Goal: Information Seeking & Learning: Learn about a topic

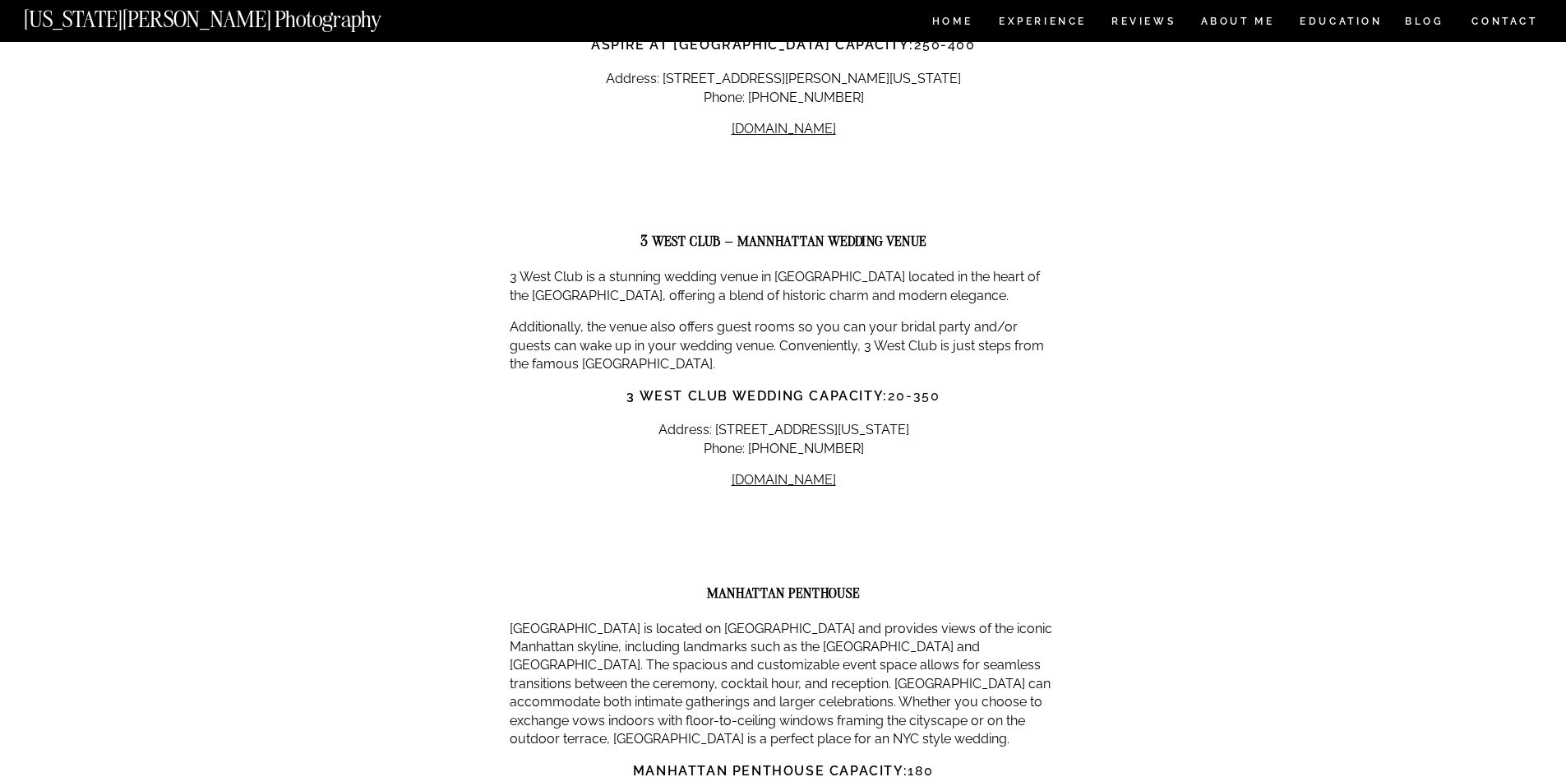
scroll to position [2948, 0]
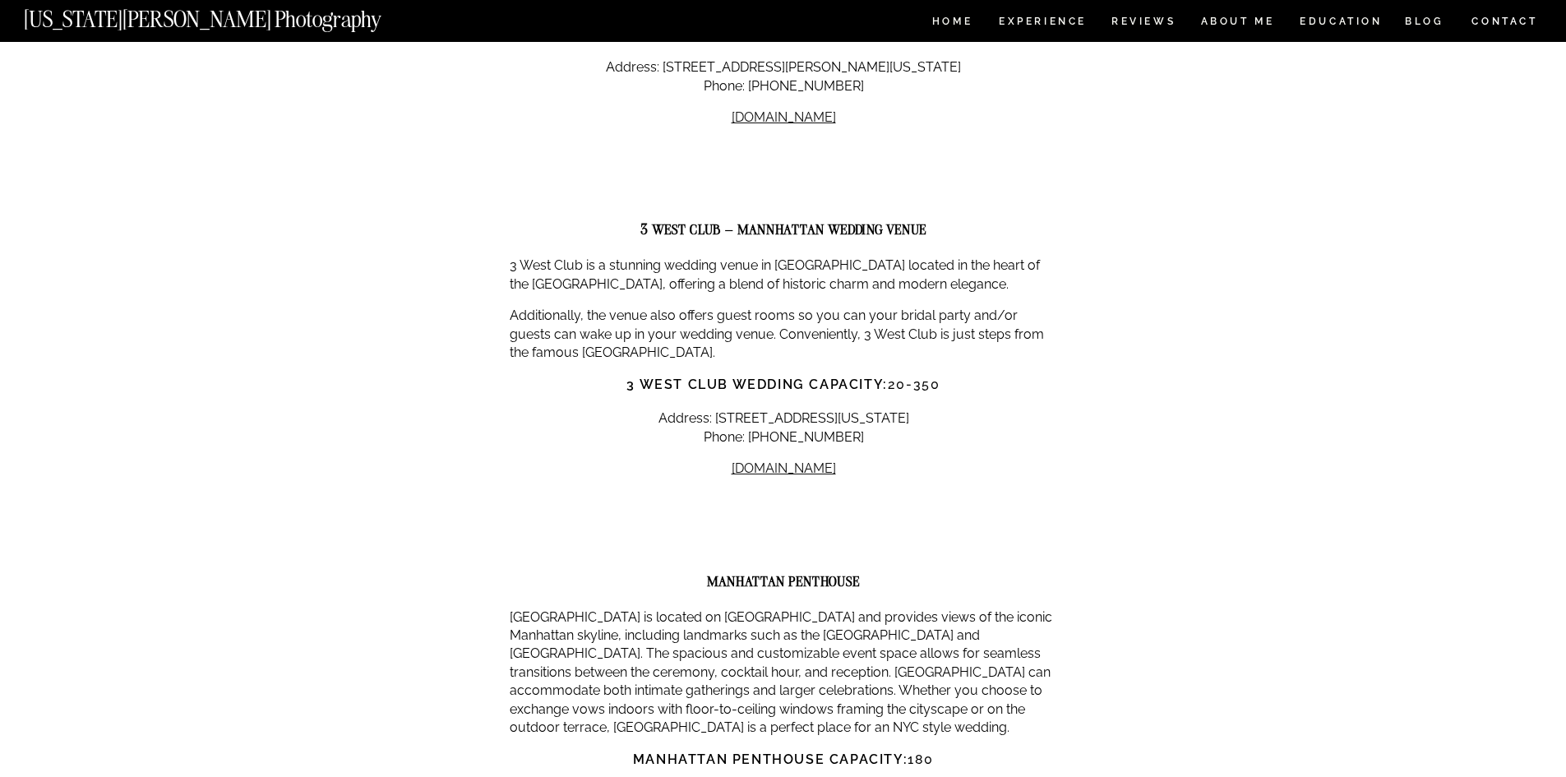
click at [750, 256] on p "3 West Club is a stunning wedding venue in [GEOGRAPHIC_DATA] located in the hea…" at bounding box center [784, 274] width 548 height 37
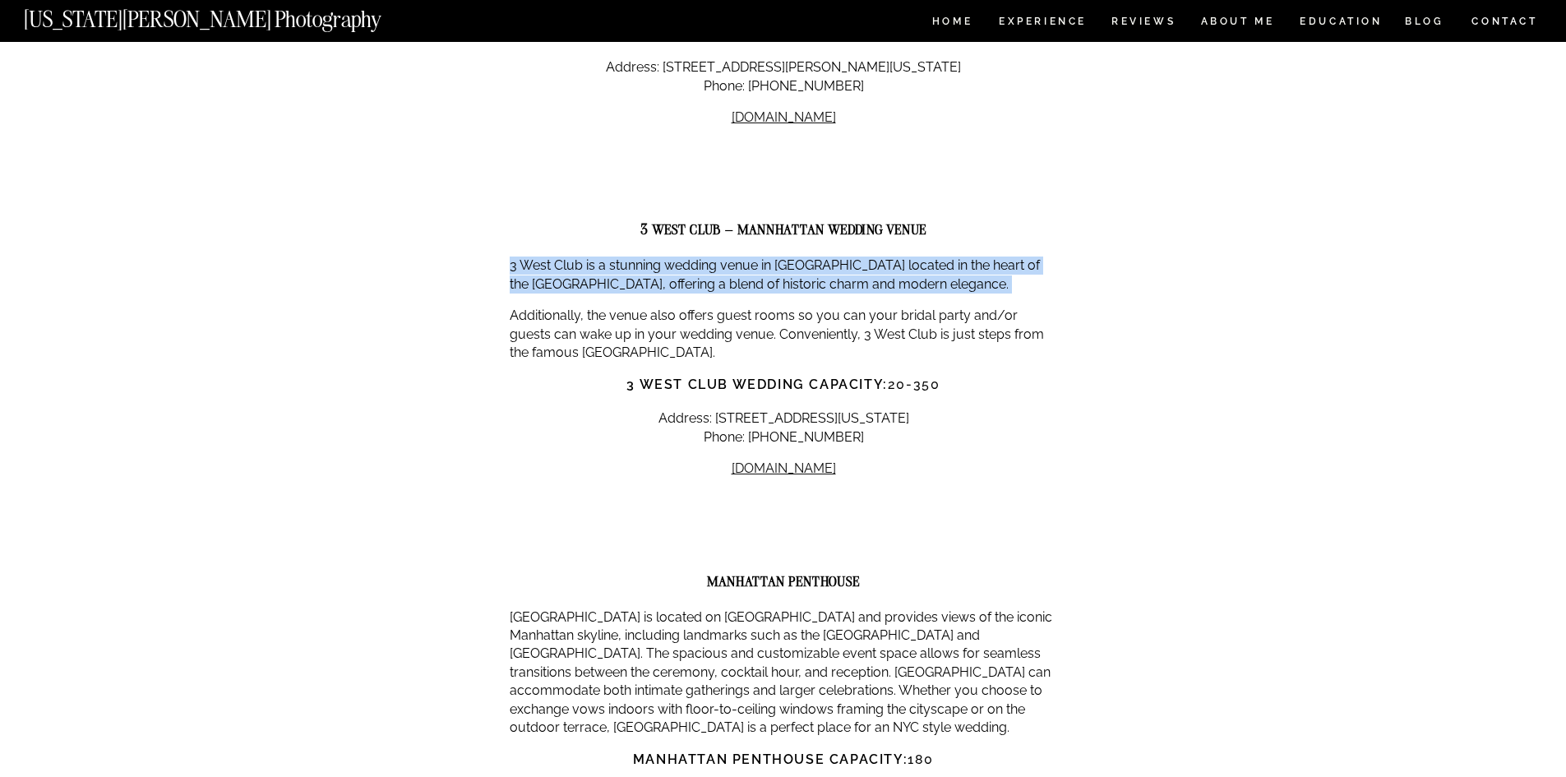
click at [750, 256] on p "3 West Club is a stunning wedding venue in [GEOGRAPHIC_DATA] located in the hea…" at bounding box center [784, 274] width 548 height 37
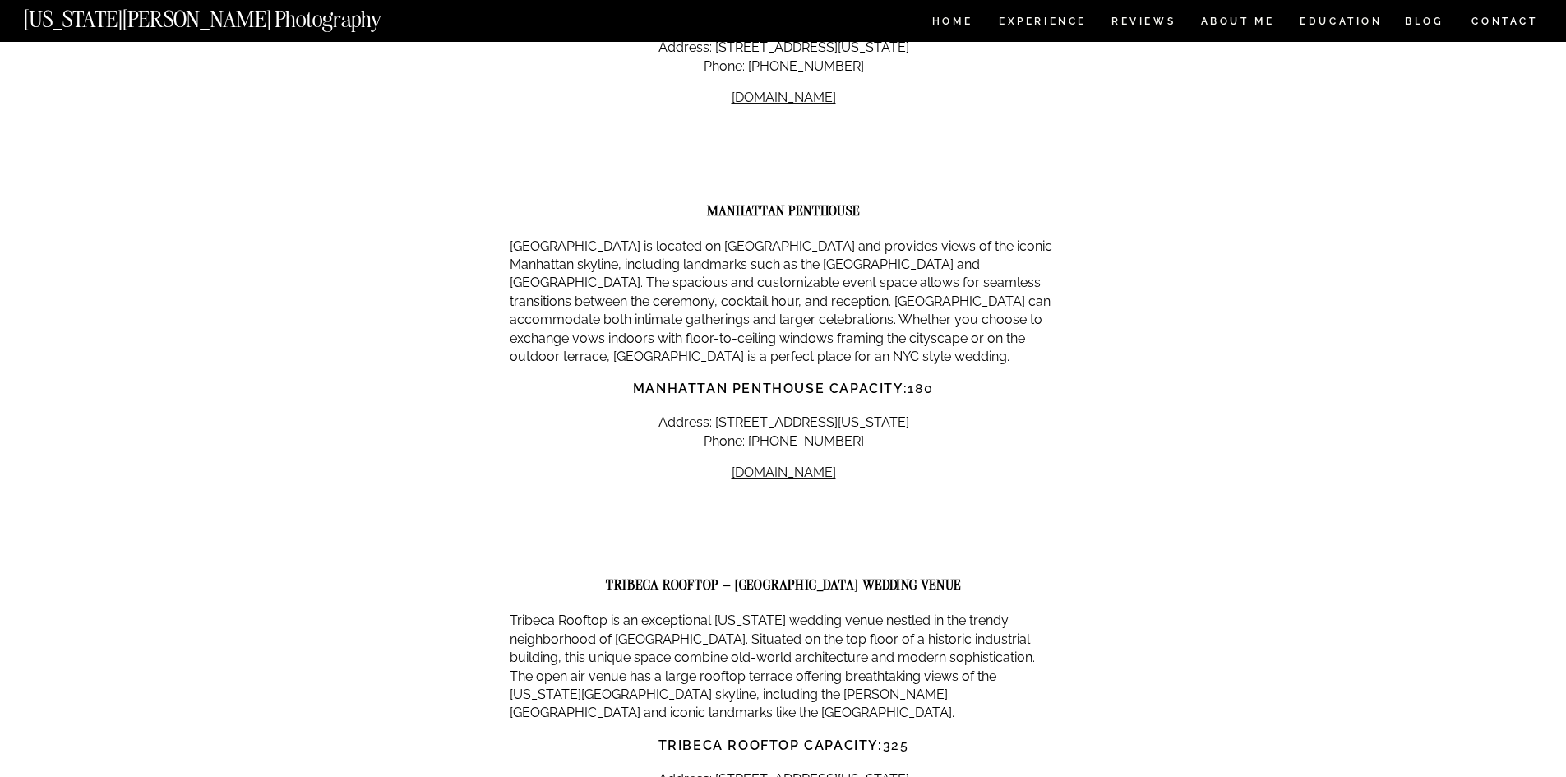
scroll to position [3319, 0]
click at [692, 237] on p "[GEOGRAPHIC_DATA] is located on [GEOGRAPHIC_DATA] and provides views of the ico…" at bounding box center [784, 301] width 548 height 129
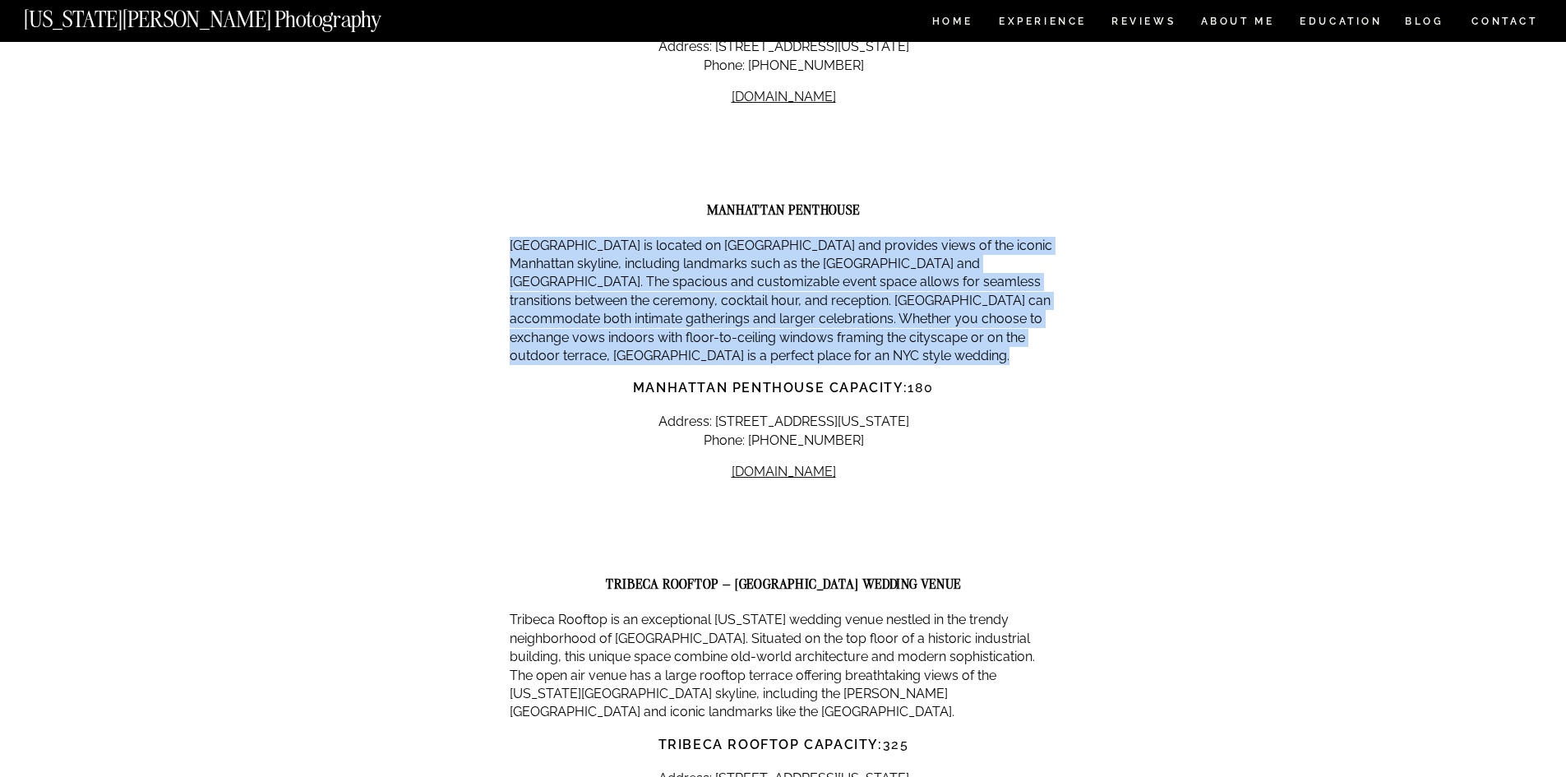
click at [692, 237] on p "[GEOGRAPHIC_DATA] is located on [GEOGRAPHIC_DATA] and provides views of the ico…" at bounding box center [784, 301] width 548 height 129
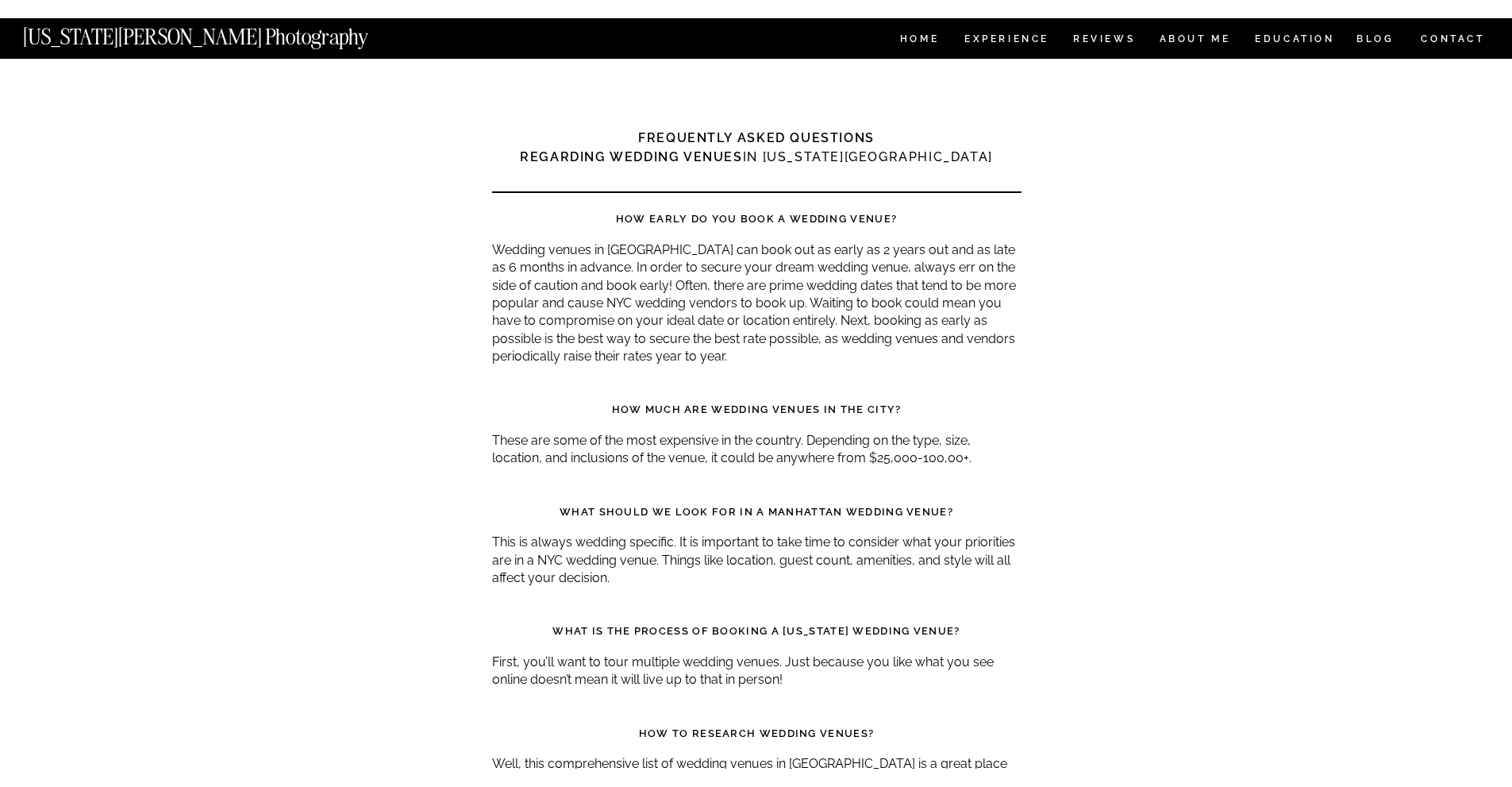
scroll to position [14891, 0]
